Goal: Answer question/provide support

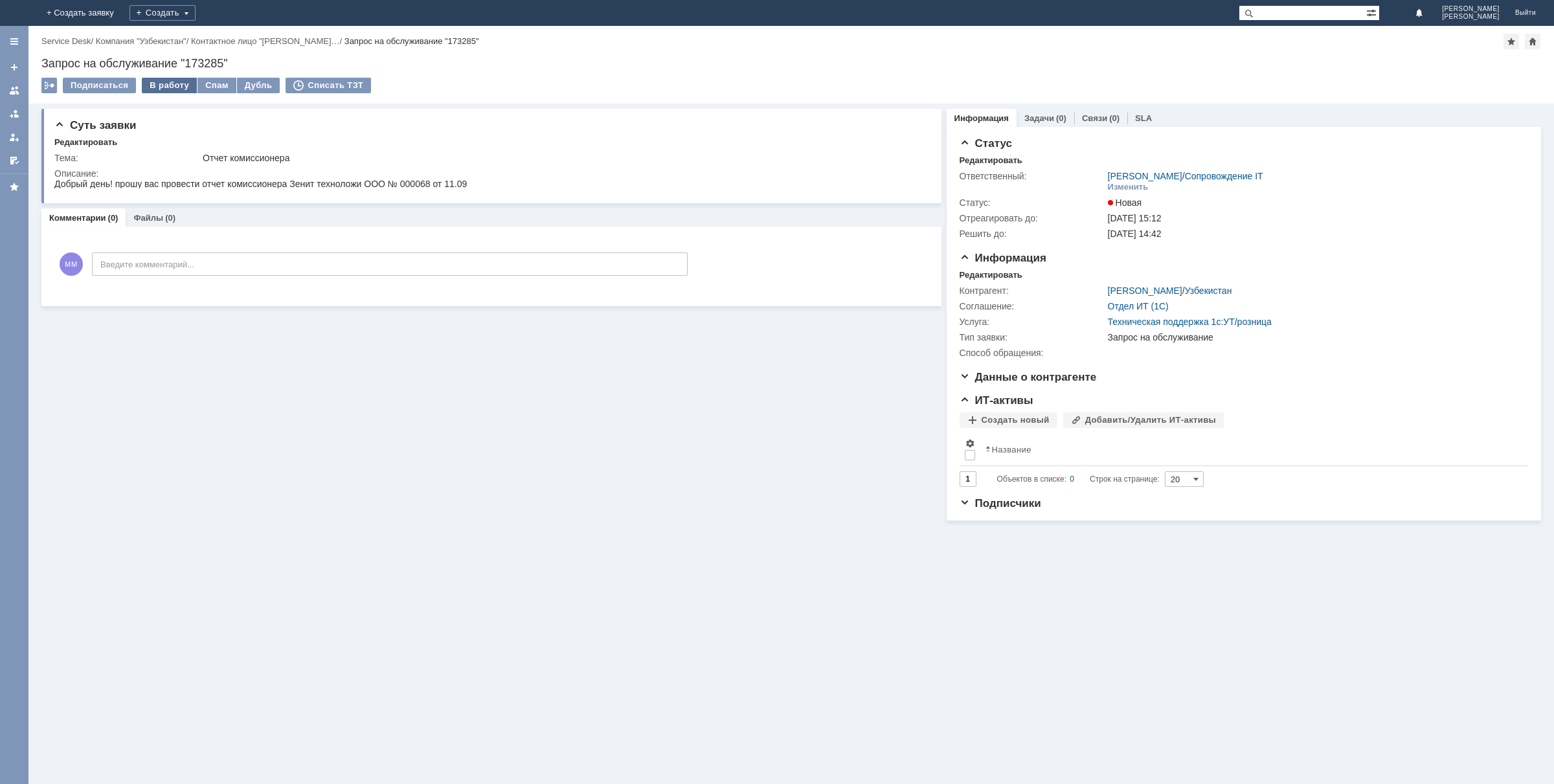
click at [178, 89] on div "В работу" at bounding box center [168, 85] width 55 height 15
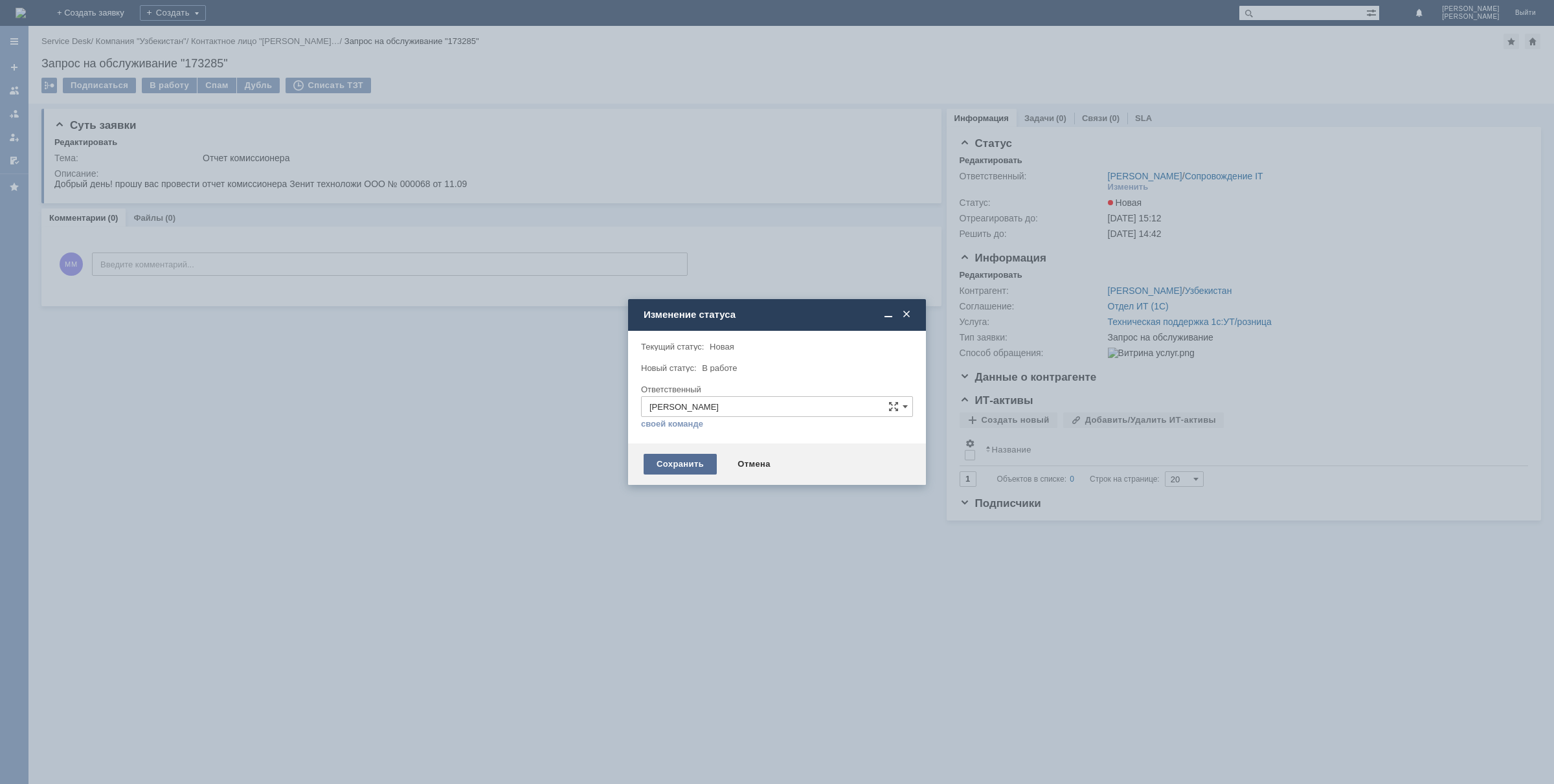
click at [667, 464] on div "Сохранить" at bounding box center [680, 464] width 73 height 21
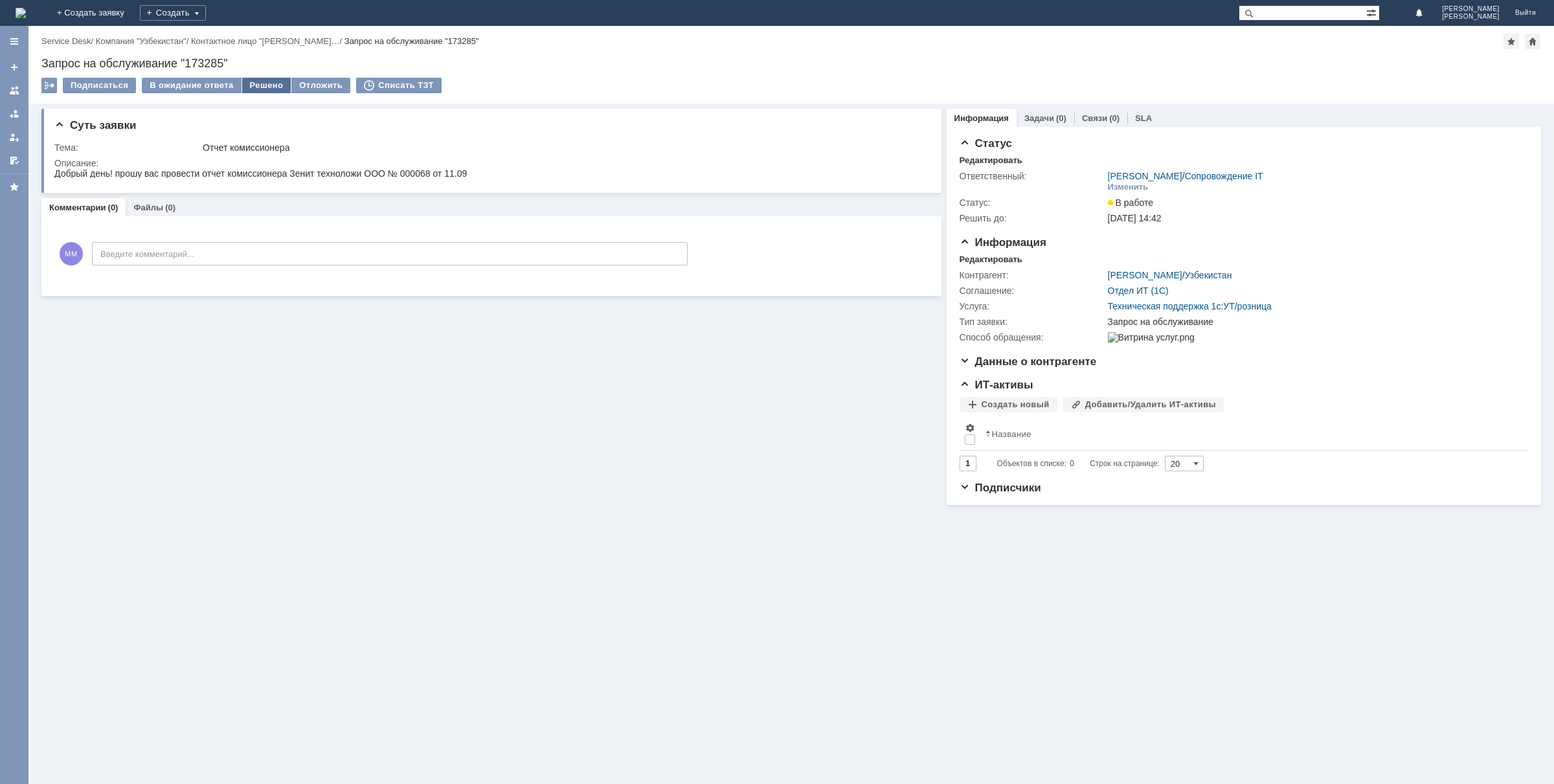
click at [254, 84] on div "Решено" at bounding box center [267, 85] width 49 height 15
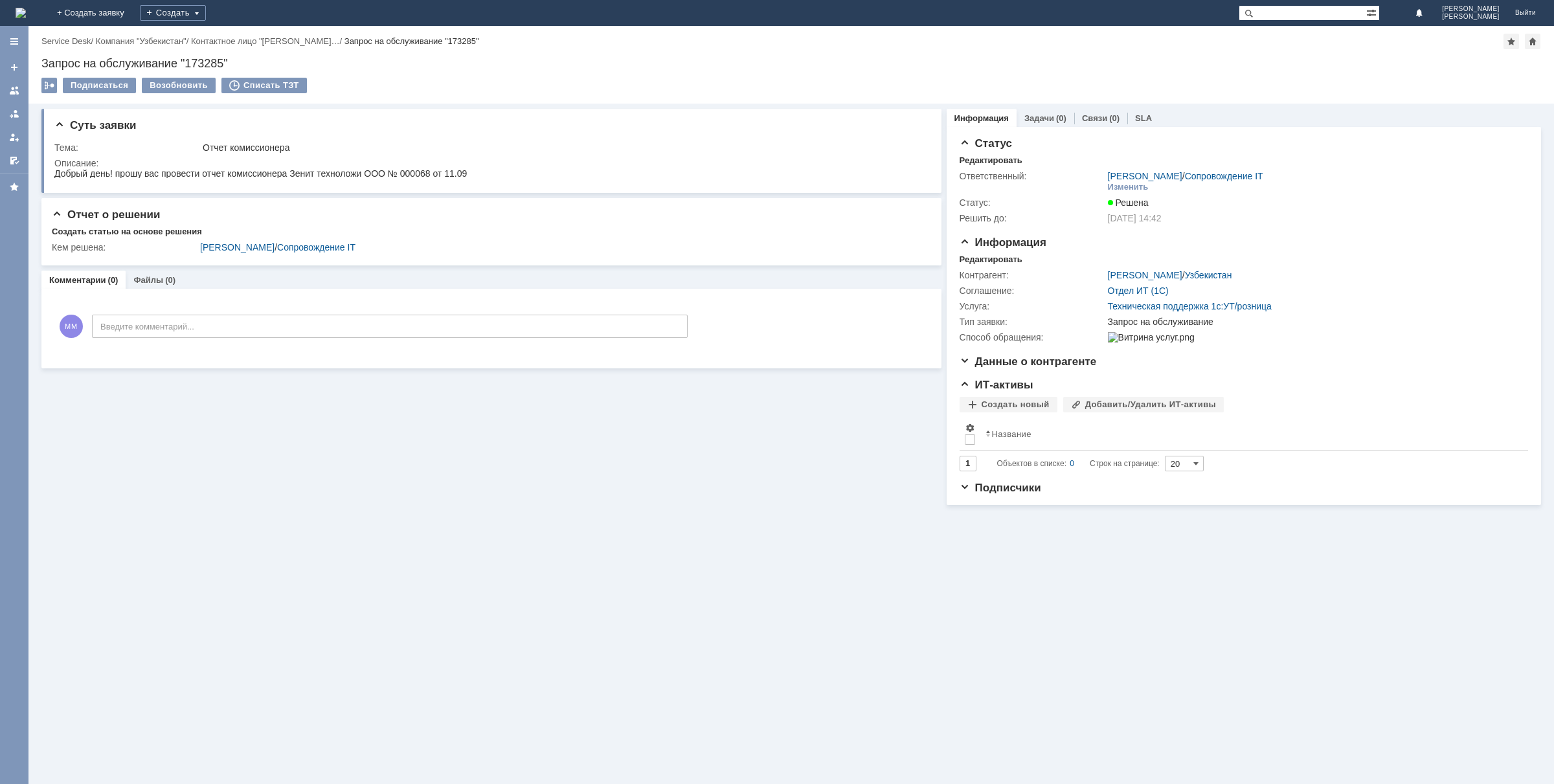
click at [26, 8] on img at bounding box center [21, 13] width 11 height 11
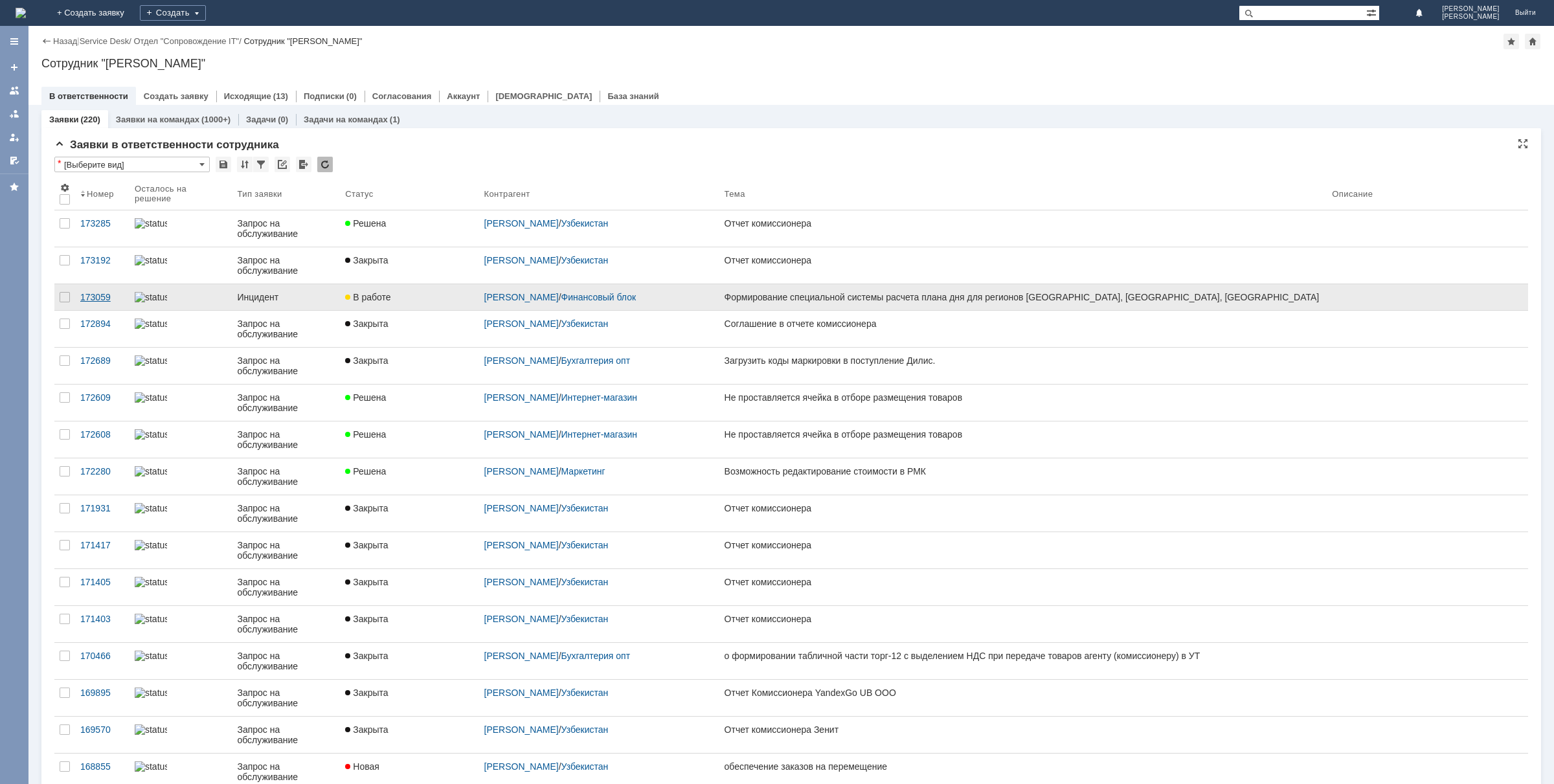
click at [90, 294] on div "173059" at bounding box center [102, 297] width 44 height 11
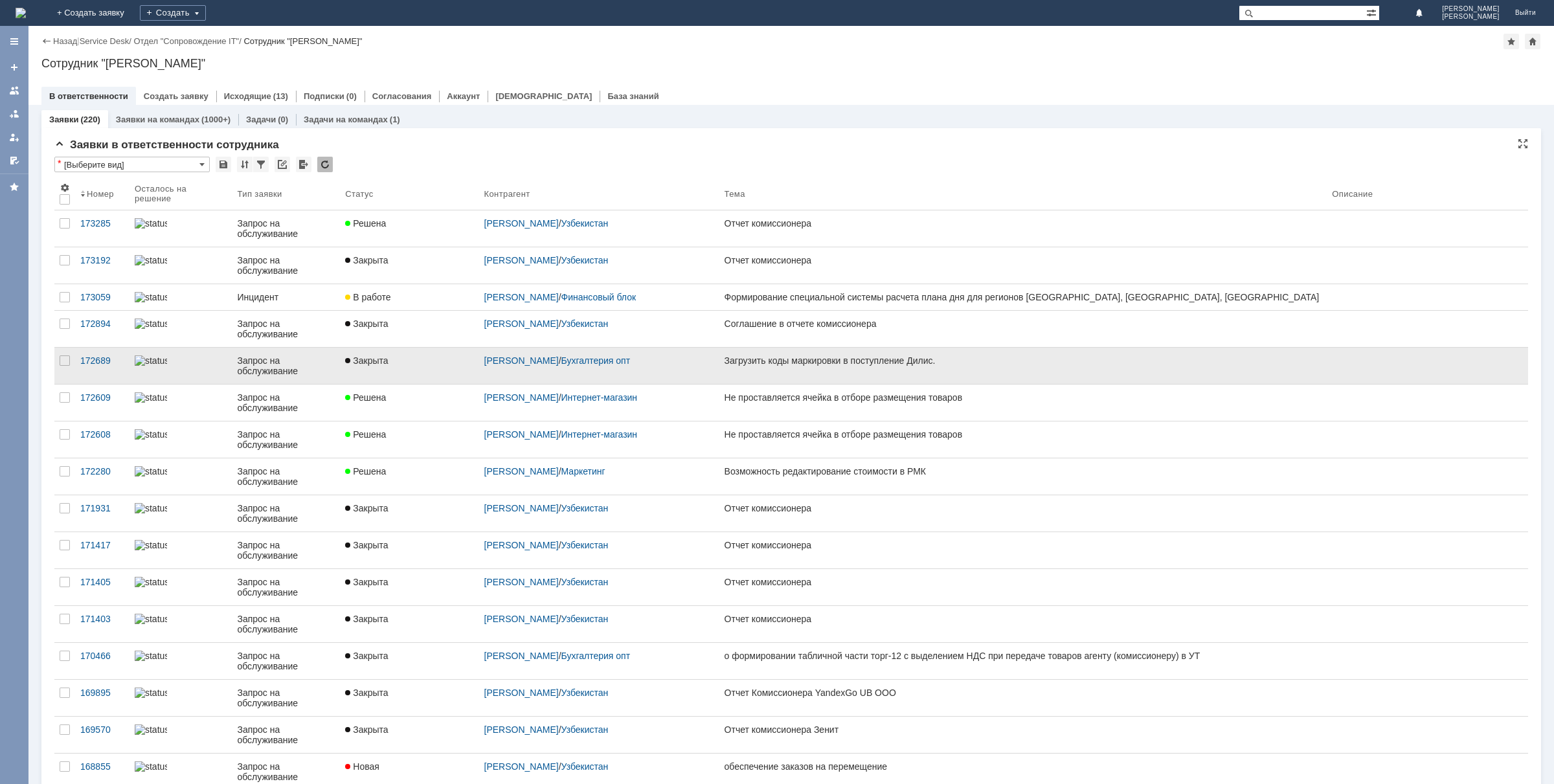
drag, startPoint x: 98, startPoint y: 296, endPoint x: 425, endPoint y: 370, distance: 335.3
click at [98, 296] on div "173059" at bounding box center [102, 297] width 44 height 11
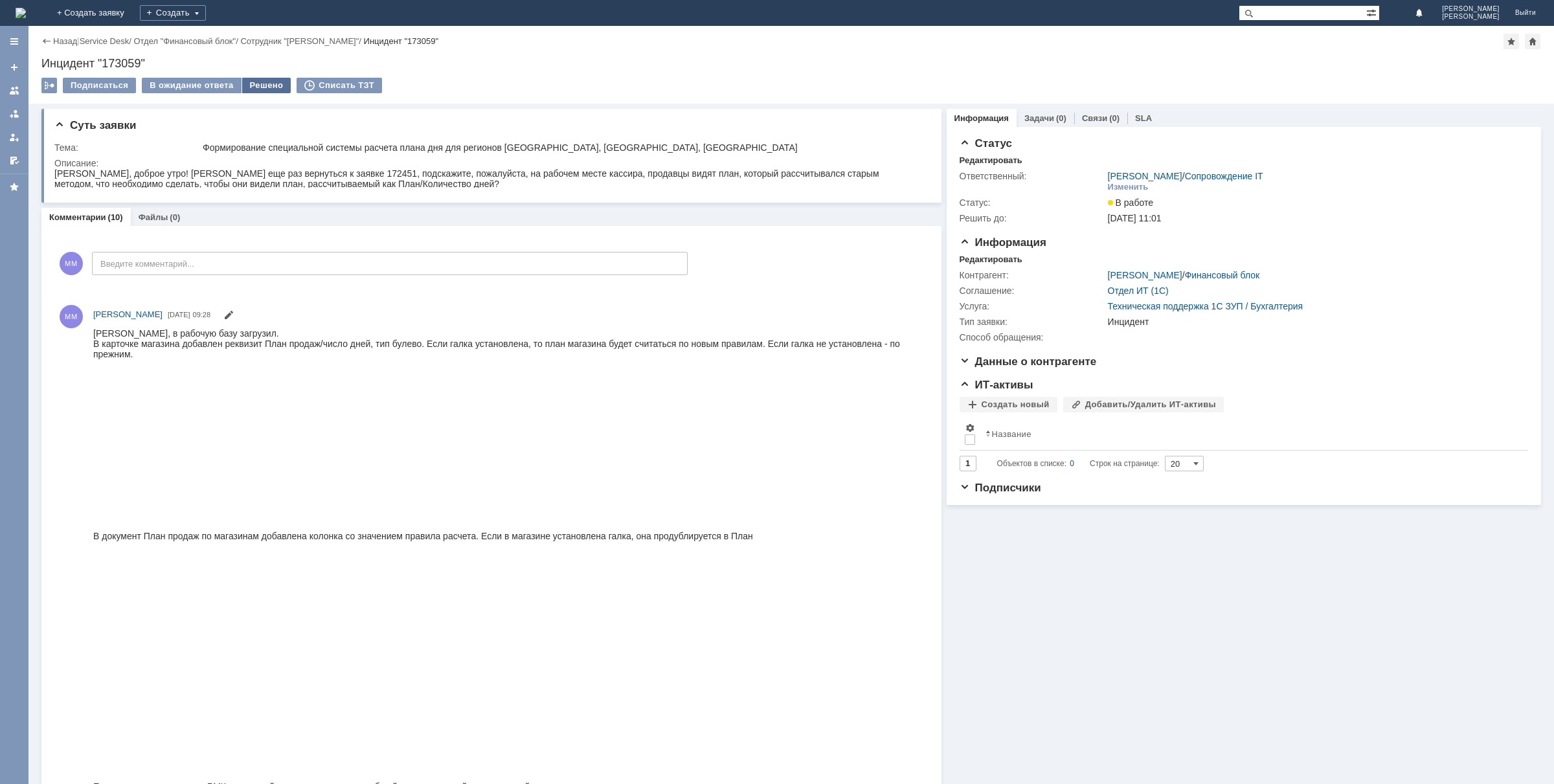
click at [267, 88] on div "Решено" at bounding box center [267, 85] width 49 height 15
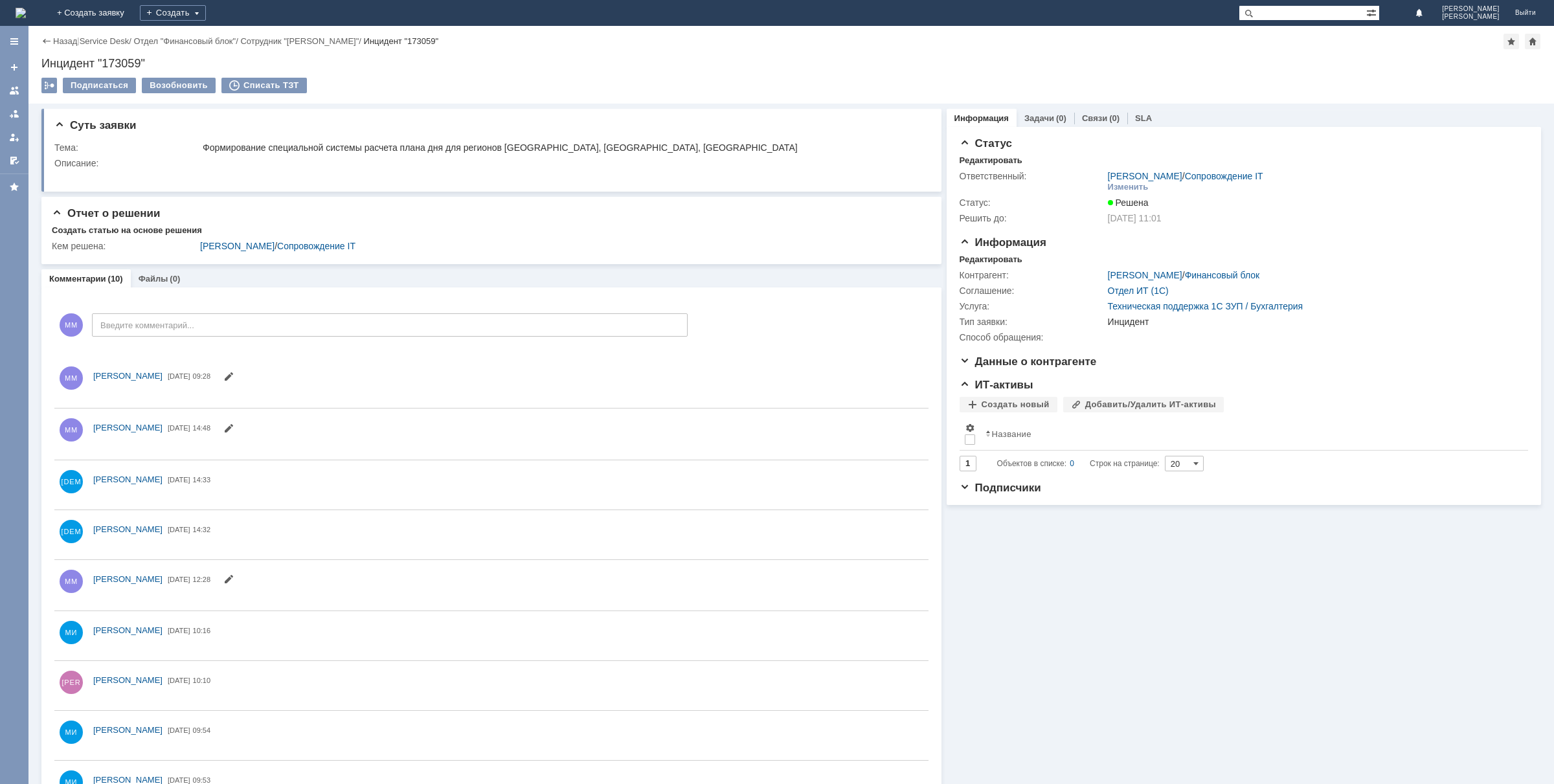
click at [46, 41] on div "Назад" at bounding box center [59, 41] width 36 height 10
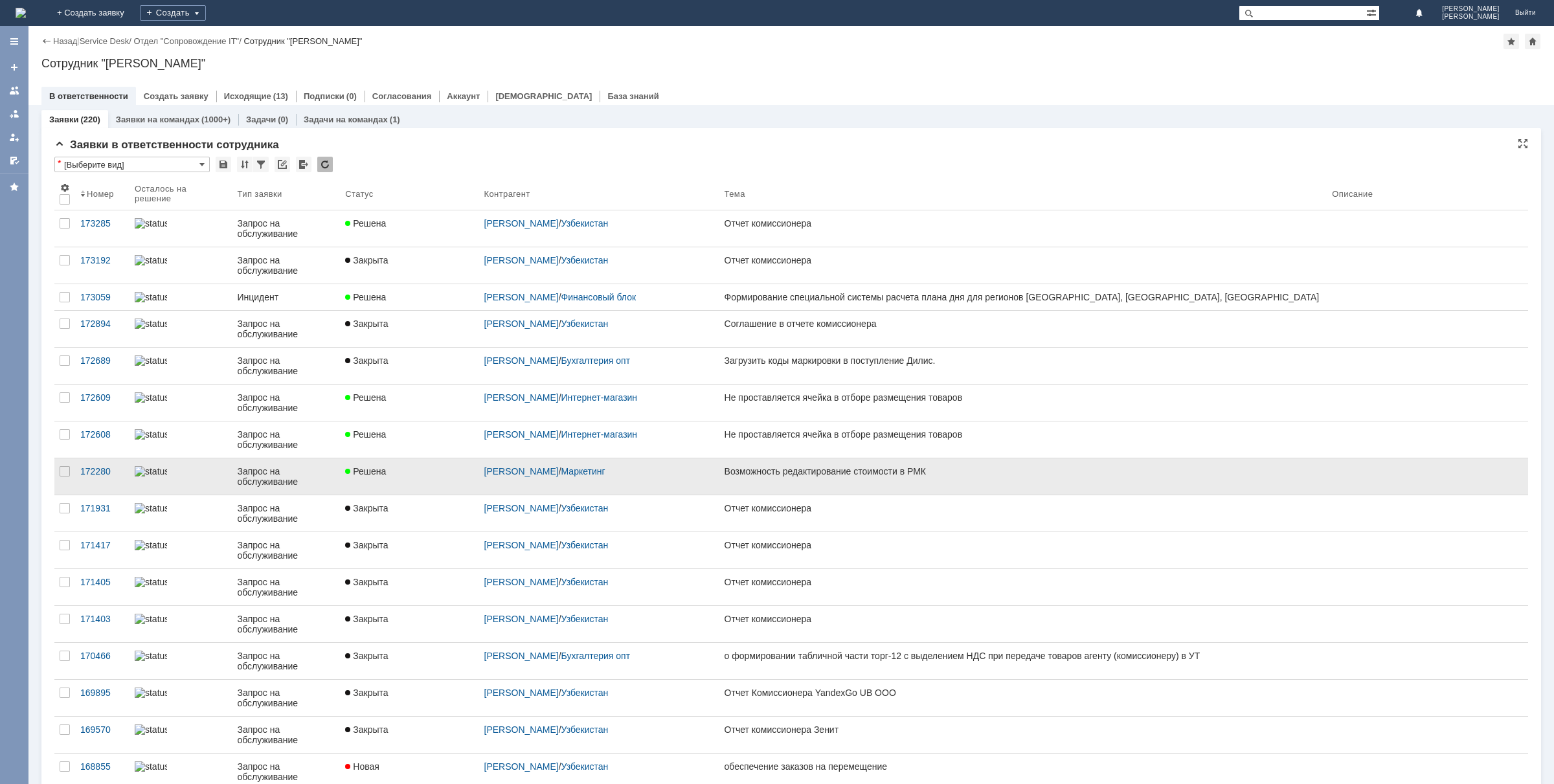
click at [90, 473] on div "172280" at bounding box center [102, 472] width 44 height 11
click at [818, 482] on link "Возможность редактирование стоимости в РМК" at bounding box center [1023, 476] width 608 height 37
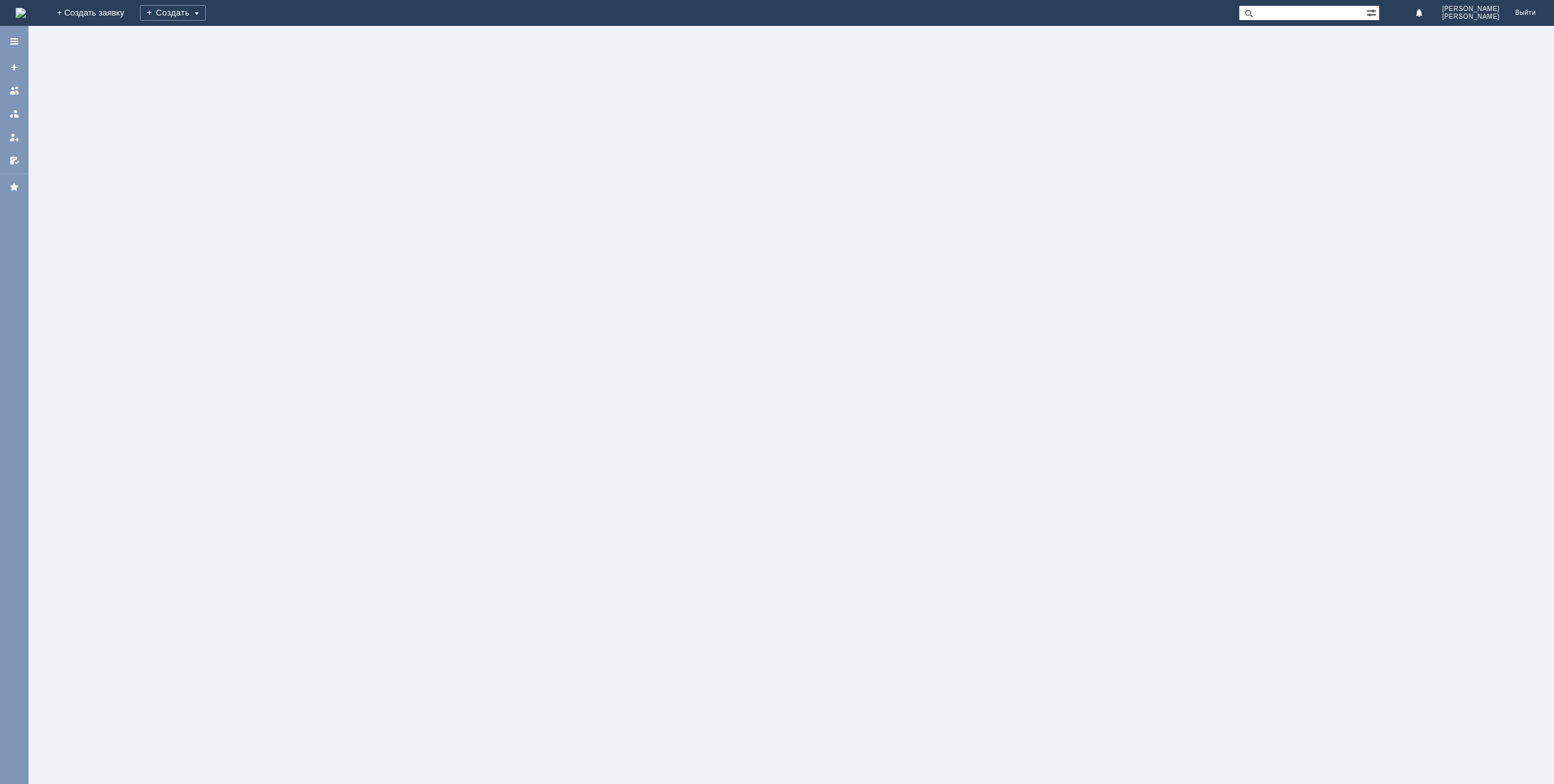
click at [95, 473] on div at bounding box center [791, 405] width 1525 height 758
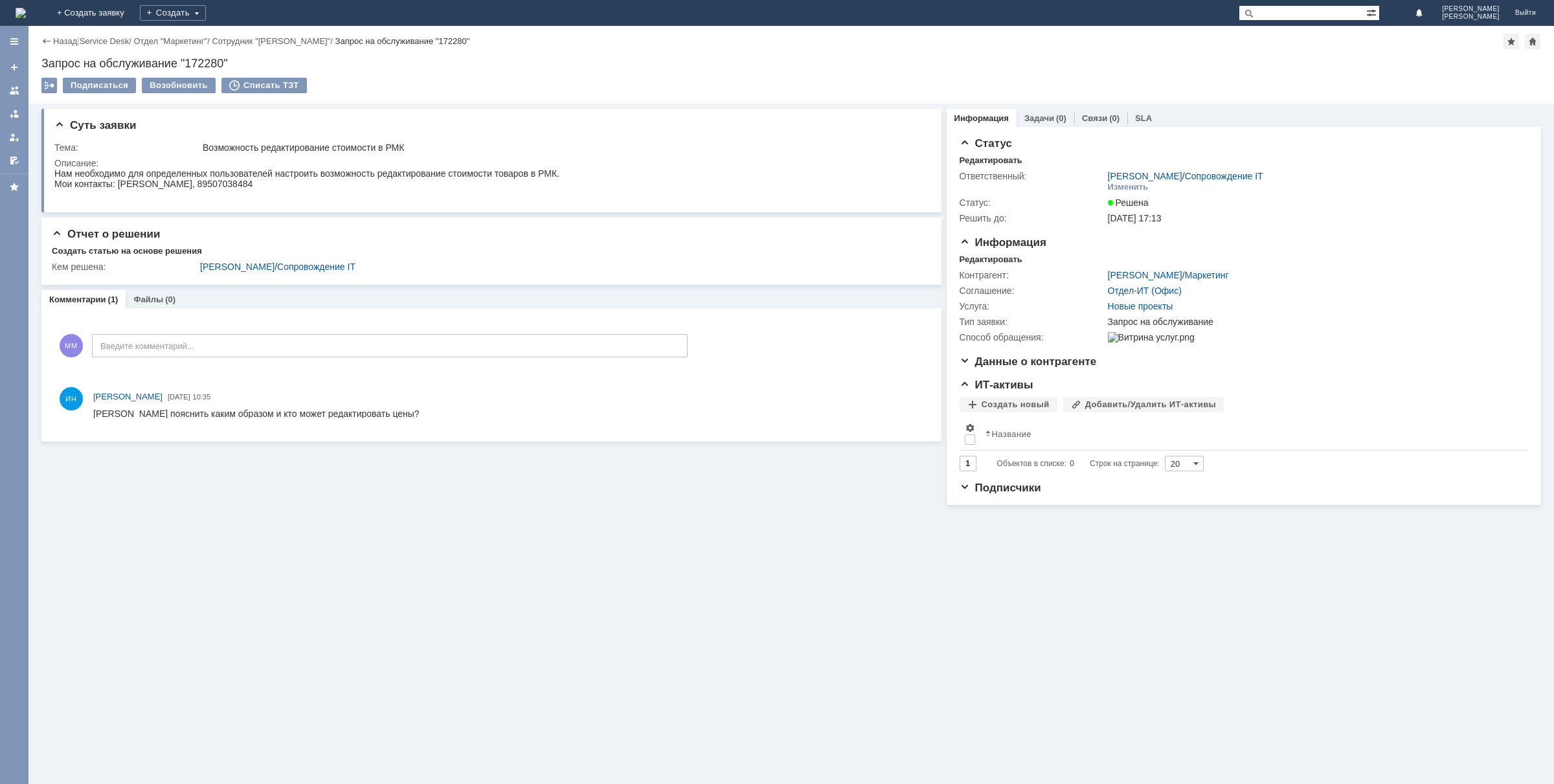
click at [202, 60] on div "Запрос на обслуживание "172280"" at bounding box center [790, 64] width 1499 height 13
copy div "172280"
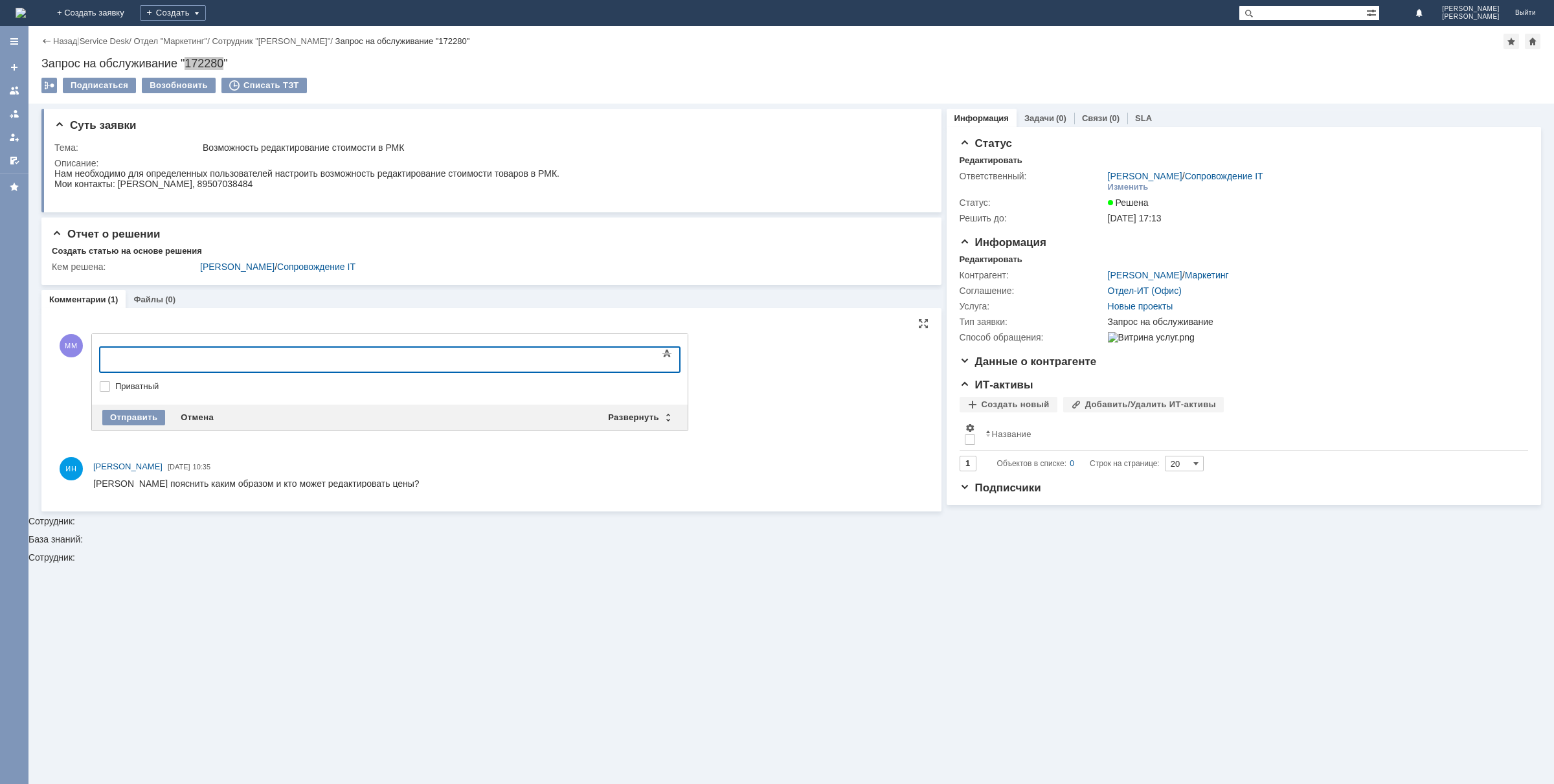
click at [216, 359] on div at bounding box center [205, 358] width 184 height 11
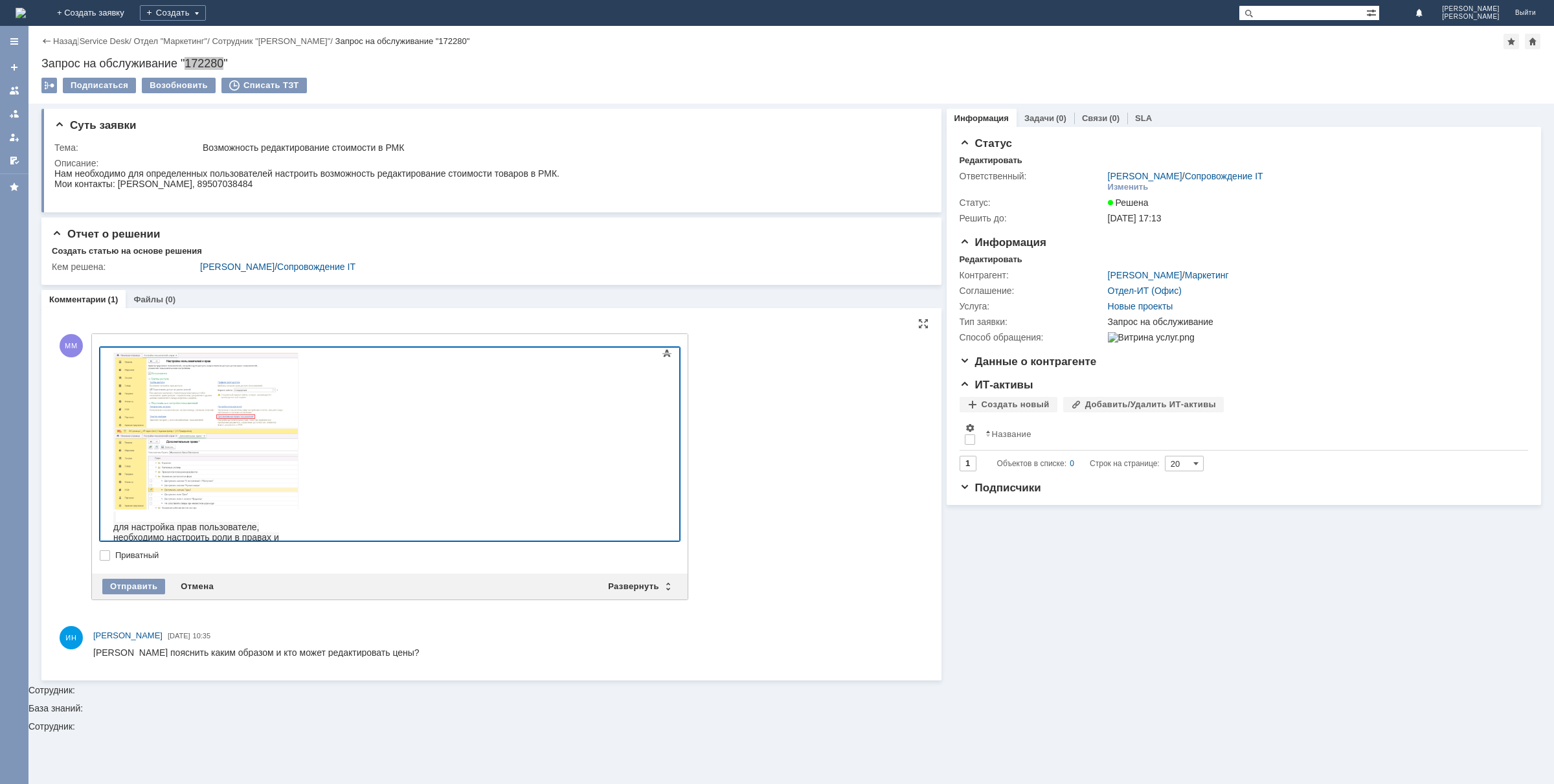
click at [298, 415] on img at bounding box center [206, 430] width 185 height 157
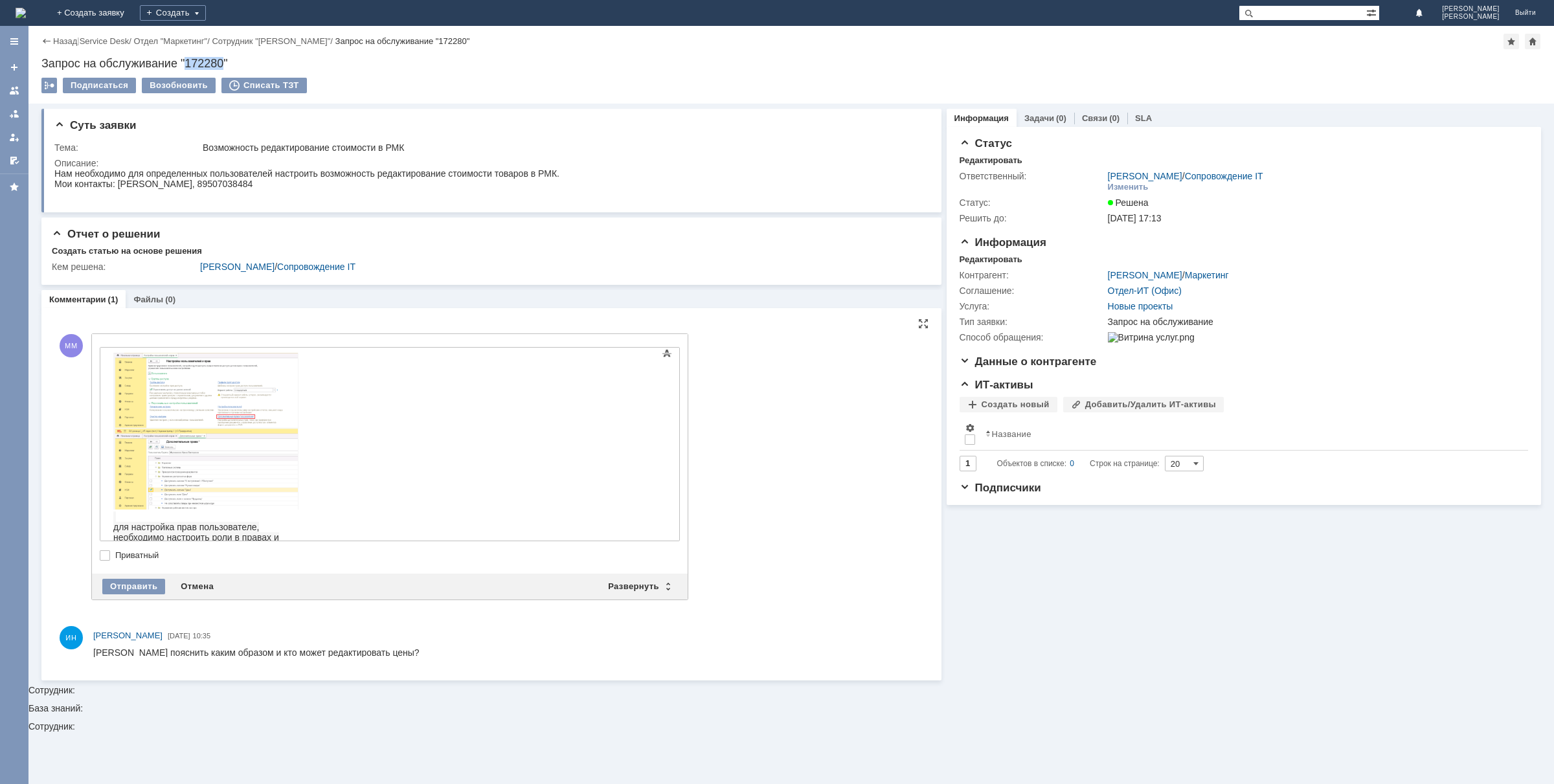
click at [619, 553] on label "Приватный" at bounding box center [397, 556] width 562 height 11
checkbox input "true"
click at [298, 473] on img at bounding box center [206, 430] width 185 height 157
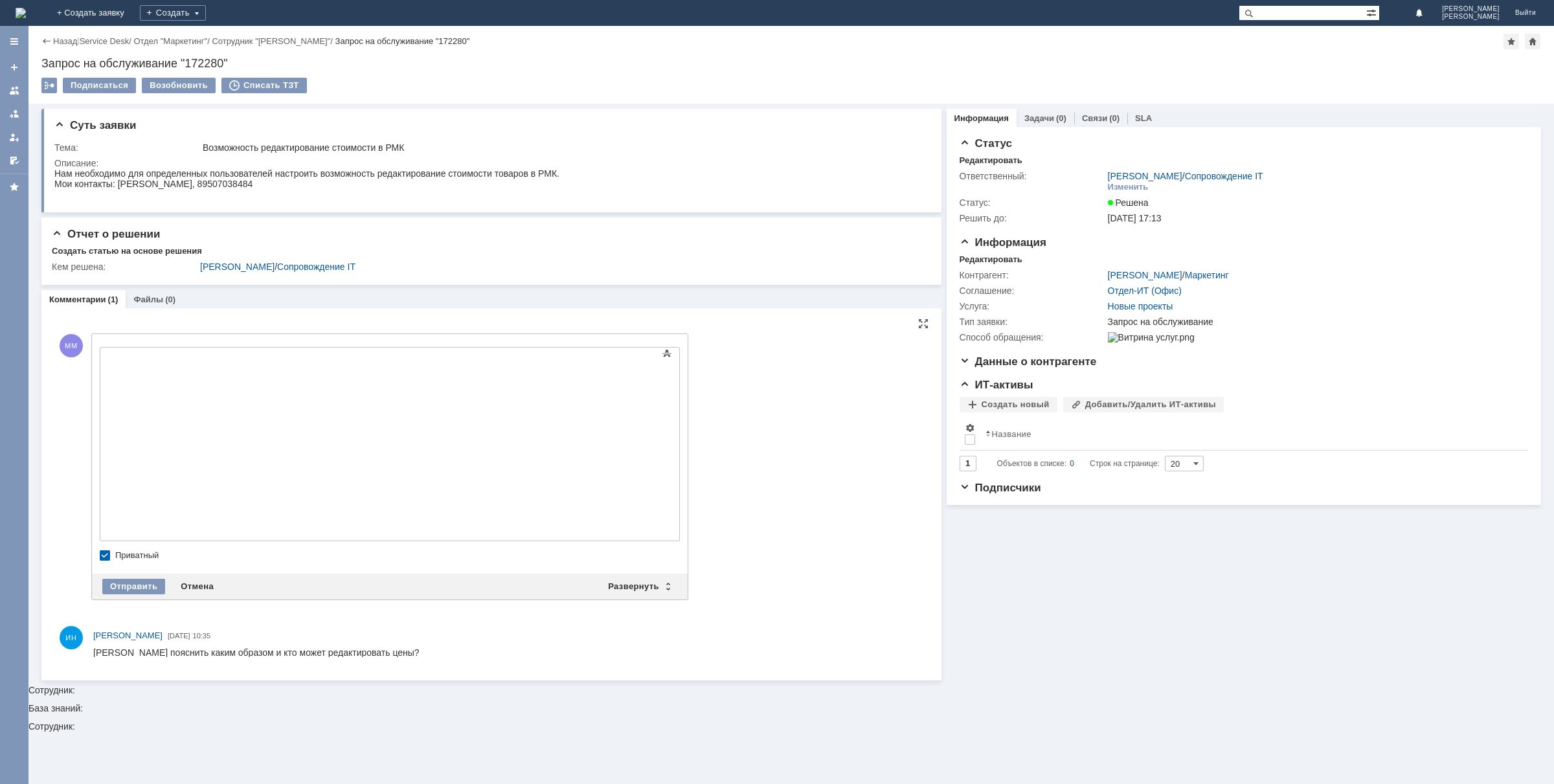
click at [298, 262] on img at bounding box center [206, 183] width 185 height 157
drag, startPoint x: 594, startPoint y: 533, endPoint x: 7, endPoint y: 525, distance: 587.1
click at [108, 311] on html "для настройка прав пользователе, необходимо настроить роли в правах и дополните…" at bounding box center [205, 205] width 194 height 210
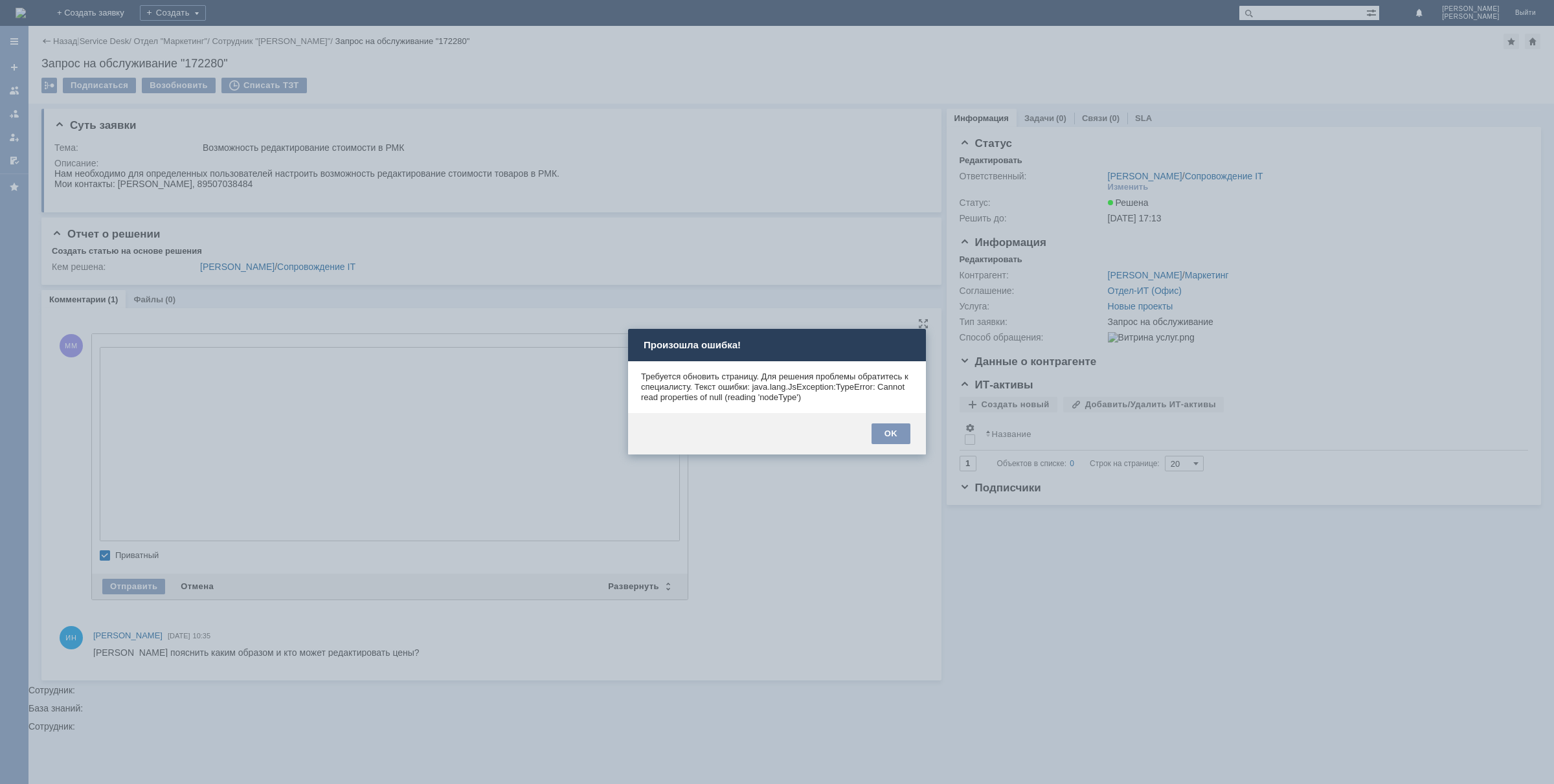
scroll to position [198, 0]
click at [895, 424] on div "OK" at bounding box center [891, 433] width 38 height 21
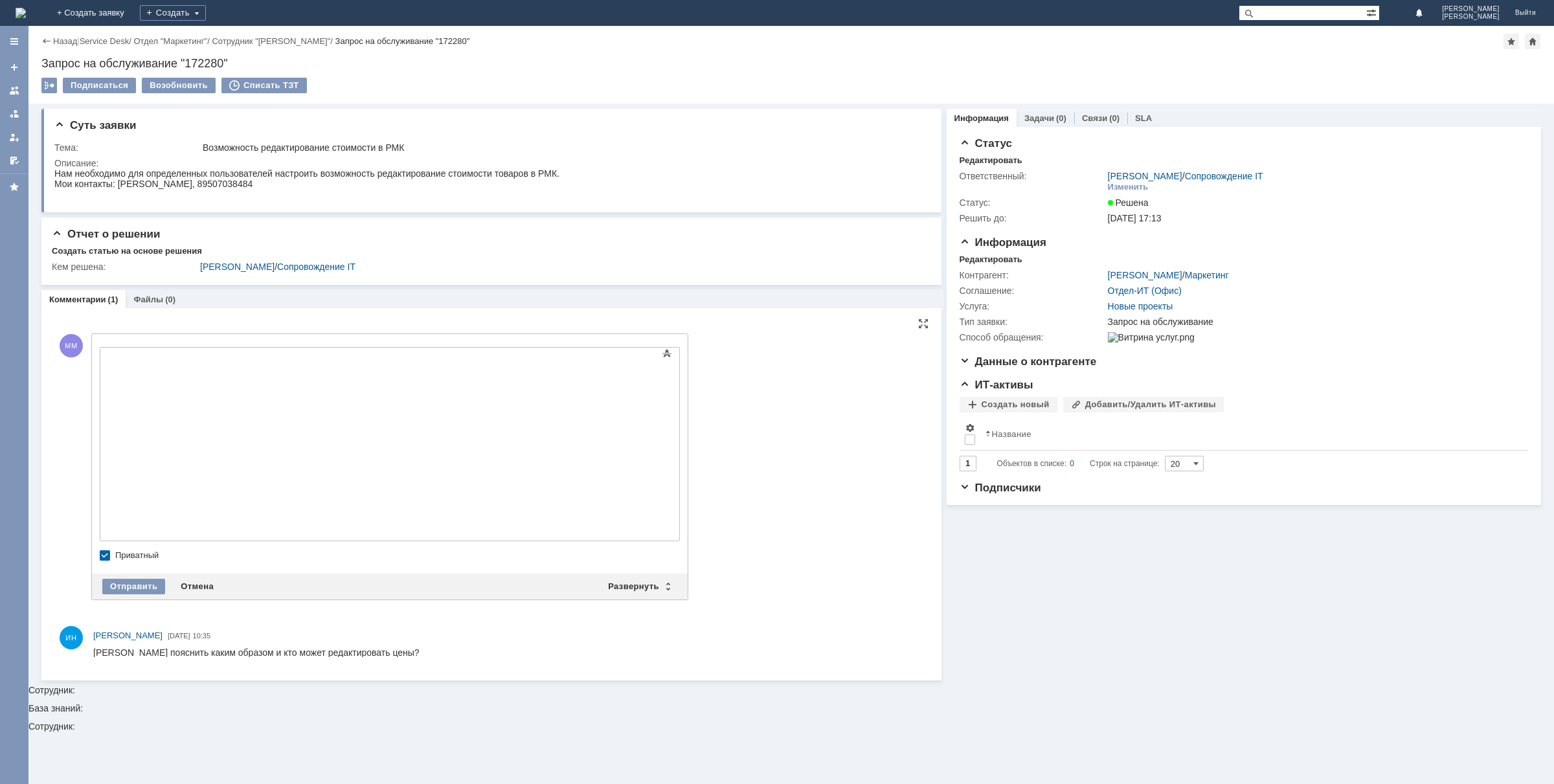
scroll to position [0, 0]
click at [179, 371] on img at bounding box center [206, 430] width 185 height 157
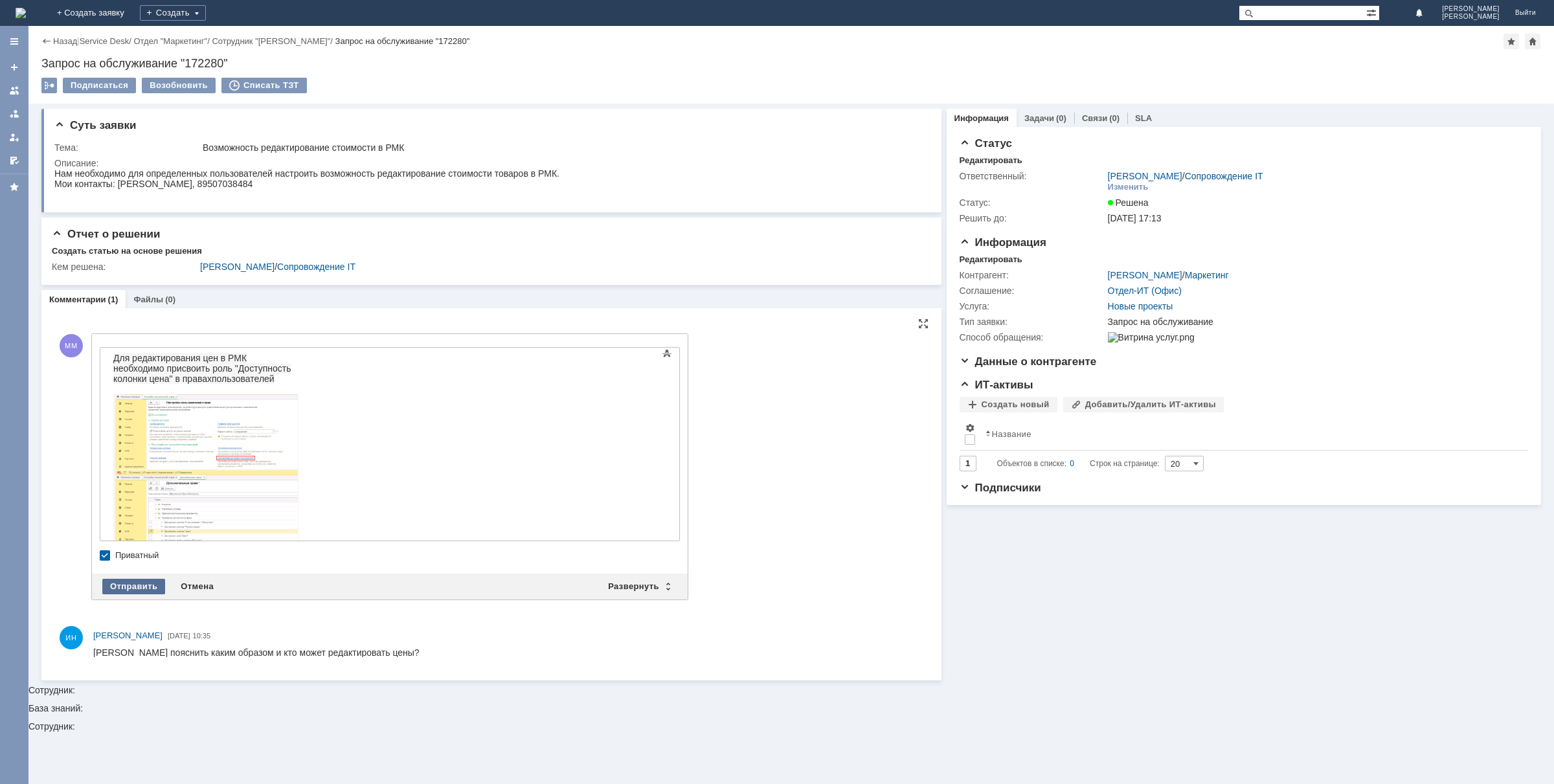
click at [118, 582] on div "Отправить" at bounding box center [133, 586] width 63 height 15
